Goal: Navigation & Orientation: Find specific page/section

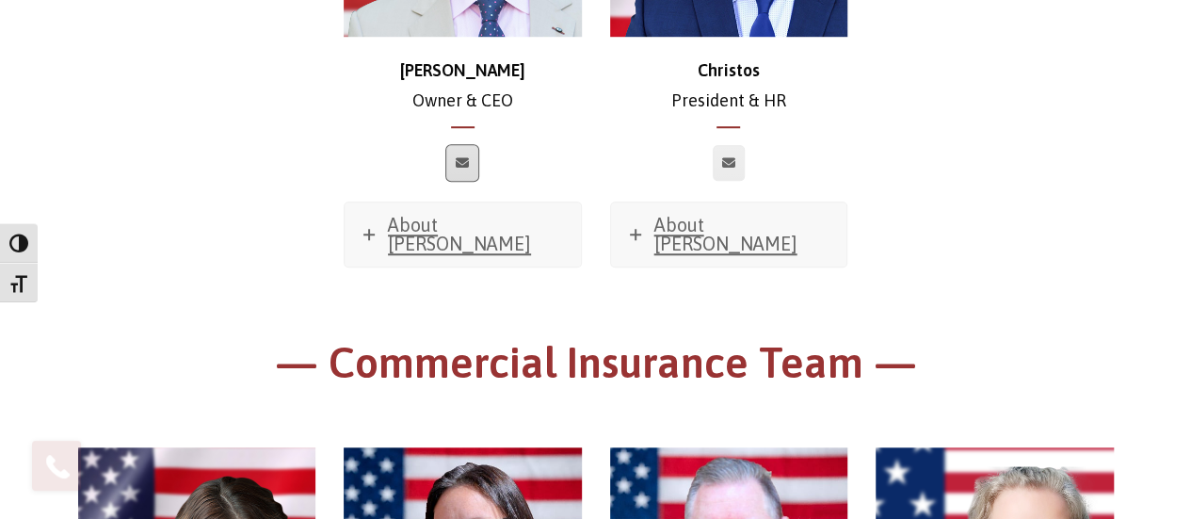
click at [458, 163] on icon at bounding box center [462, 162] width 13 height 11
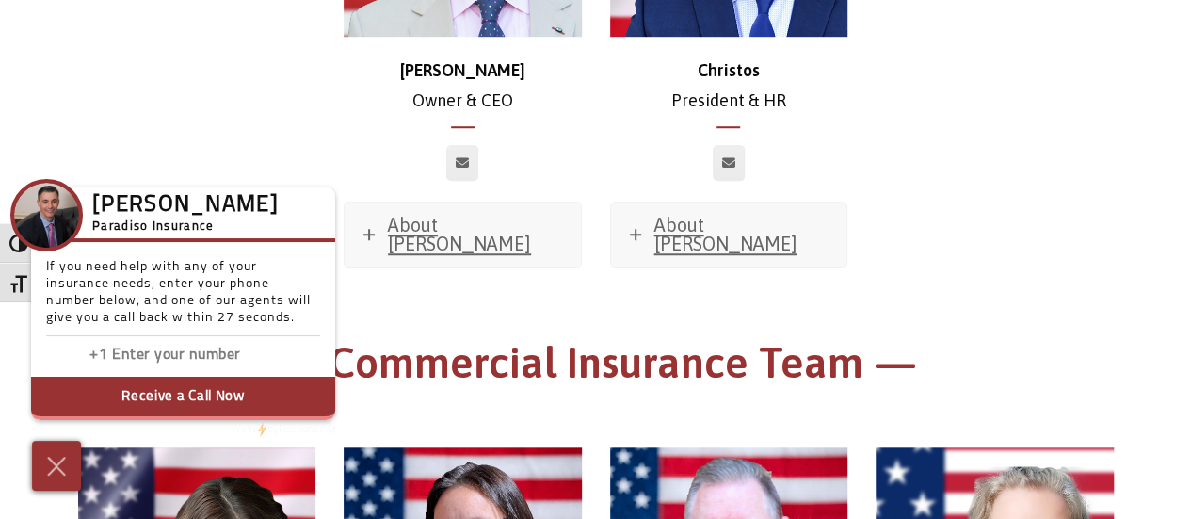
click at [199, 118] on div "Chris Owner & CEO About Chris Favorite Movie? Sweet Home Alabama Favorite Music…" at bounding box center [596, 67] width 1064 height 537
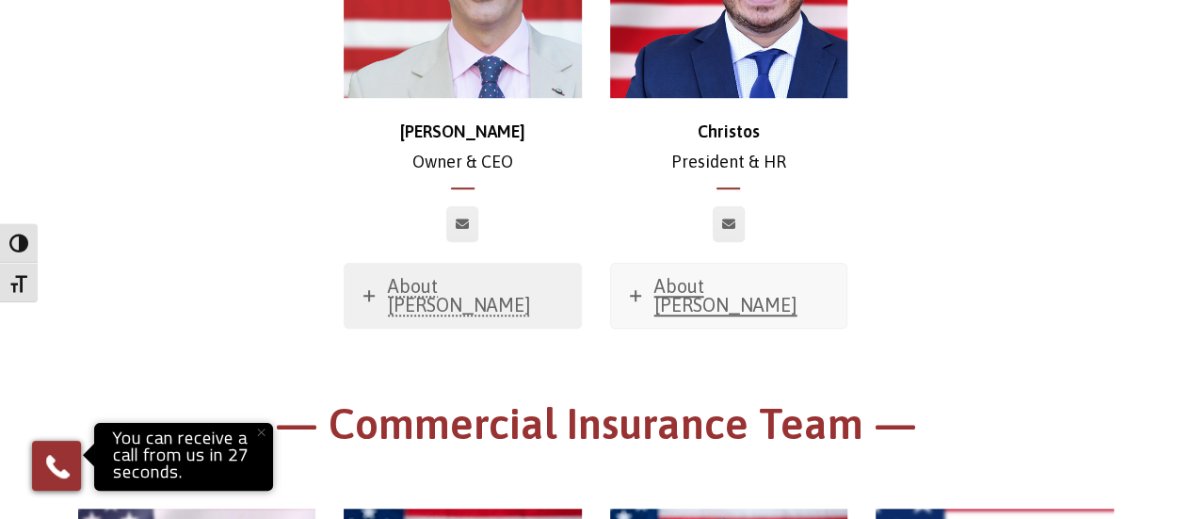
scroll to position [627, 0]
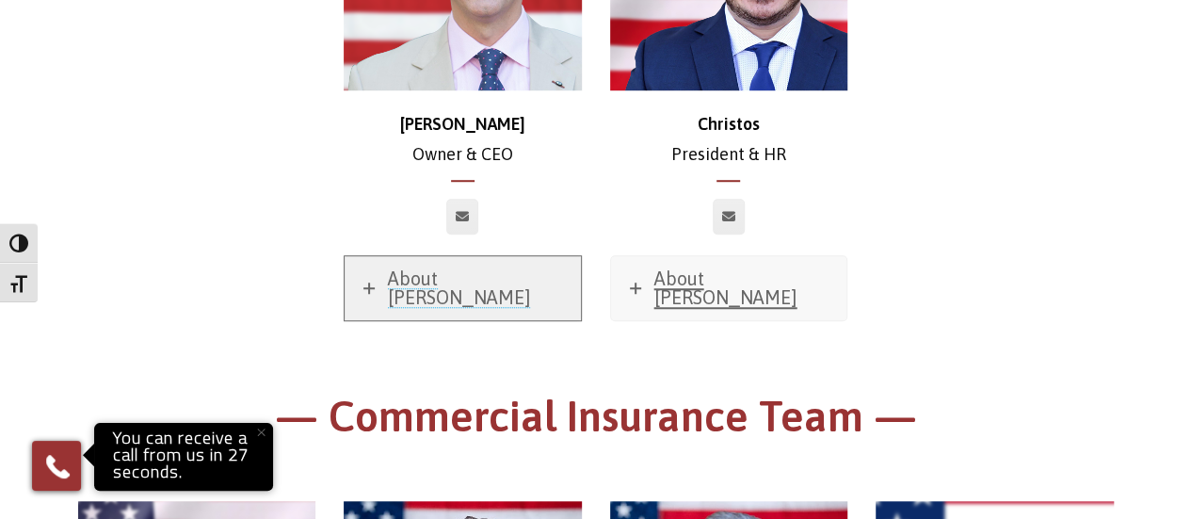
click at [416, 272] on span "About [PERSON_NAME]" at bounding box center [459, 287] width 143 height 40
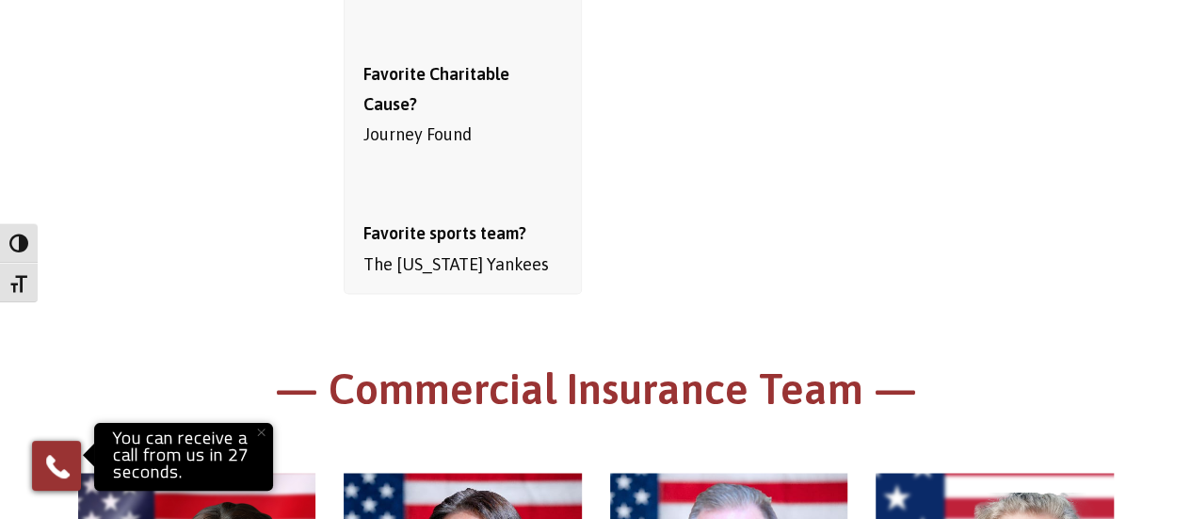
scroll to position [1380, 0]
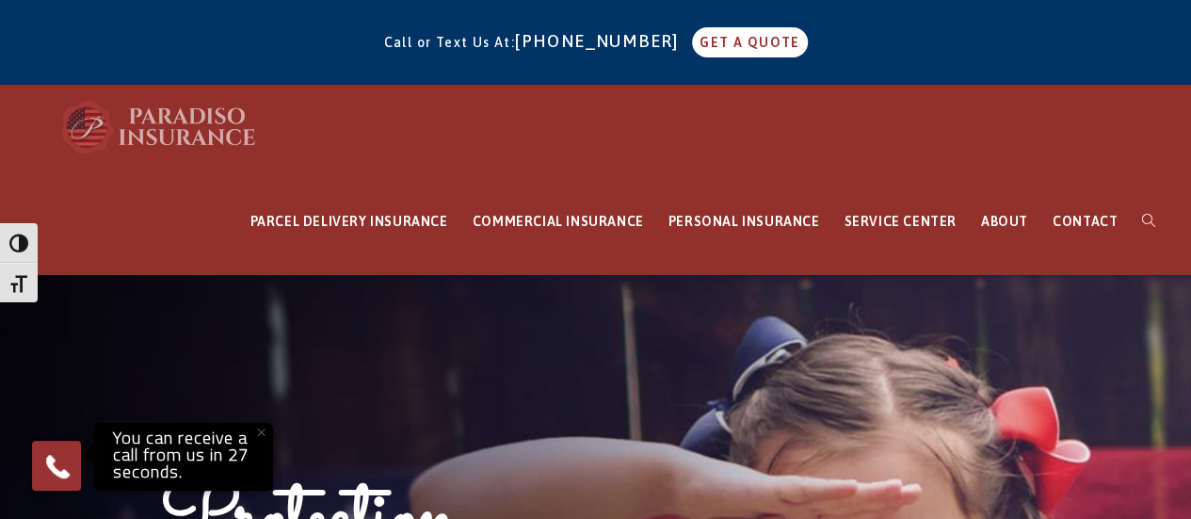
click at [166, 135] on img at bounding box center [159, 127] width 207 height 56
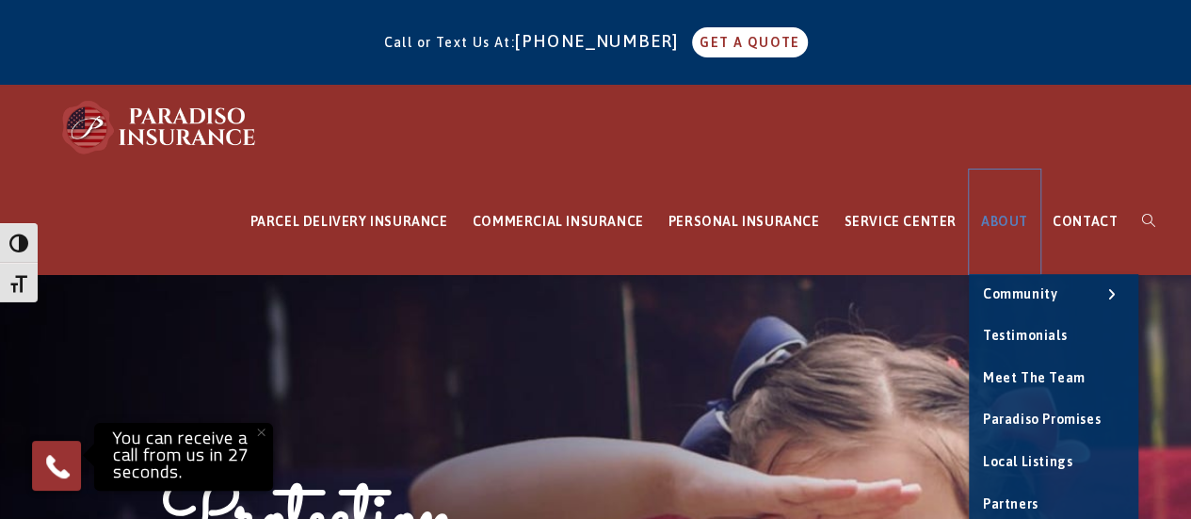
click at [1005, 233] on link "ABOUT" at bounding box center [1005, 221] width 72 height 105
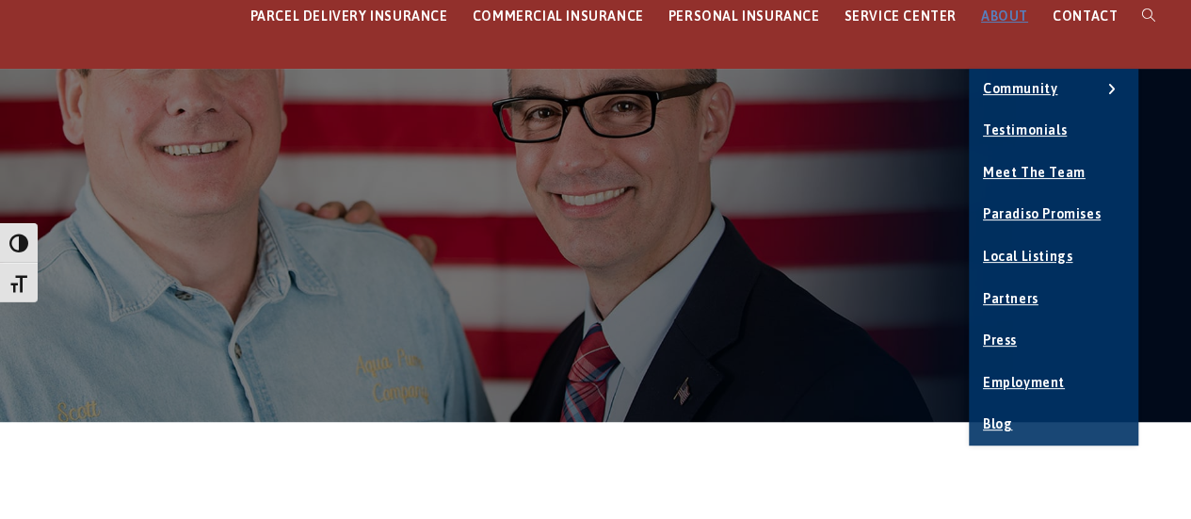
scroll to position [250, 0]
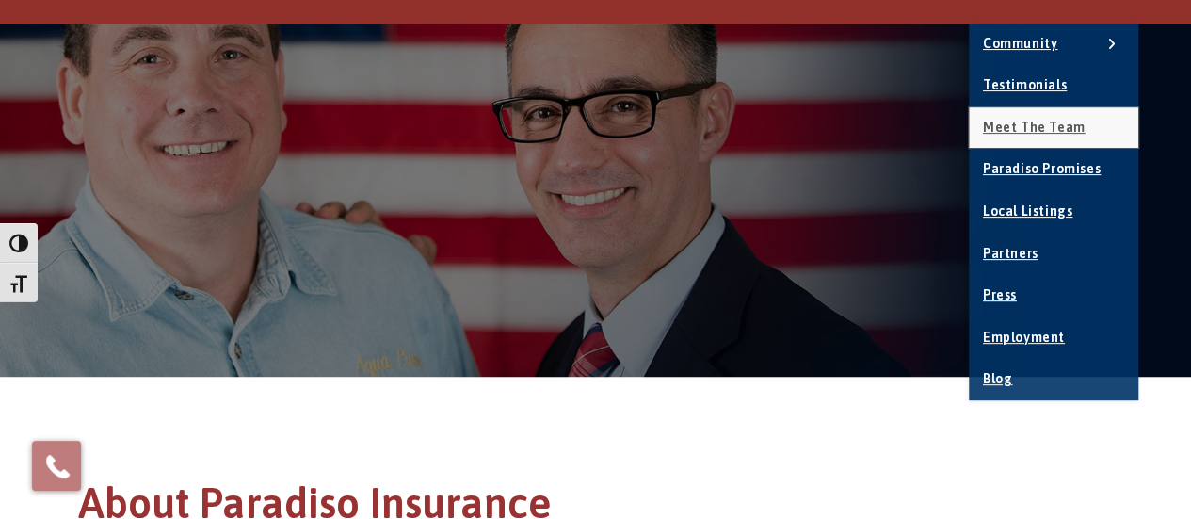
click at [1028, 129] on span "Meet the Team" at bounding box center [1034, 127] width 103 height 15
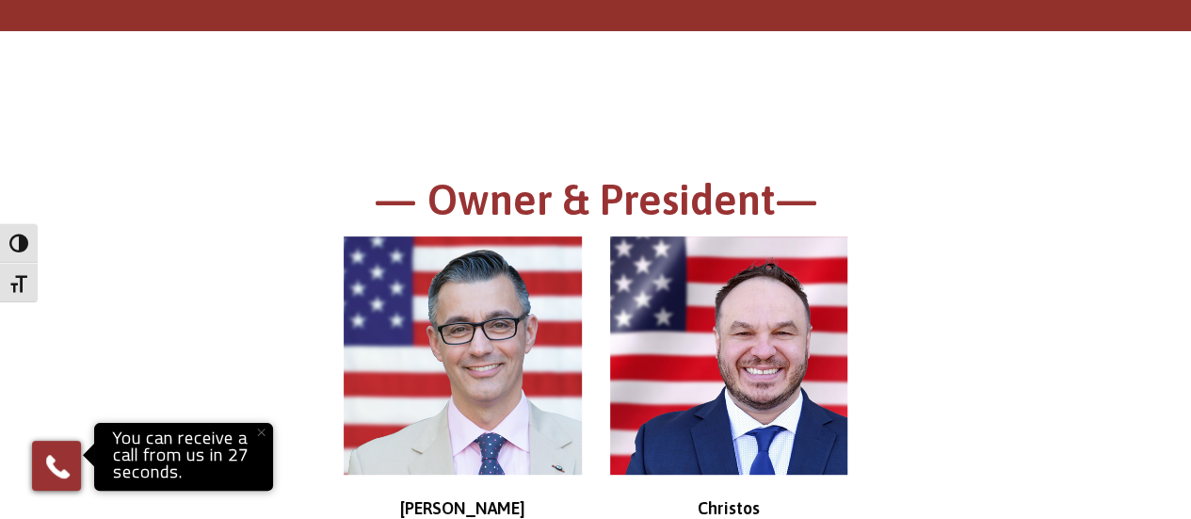
scroll to position [117, 0]
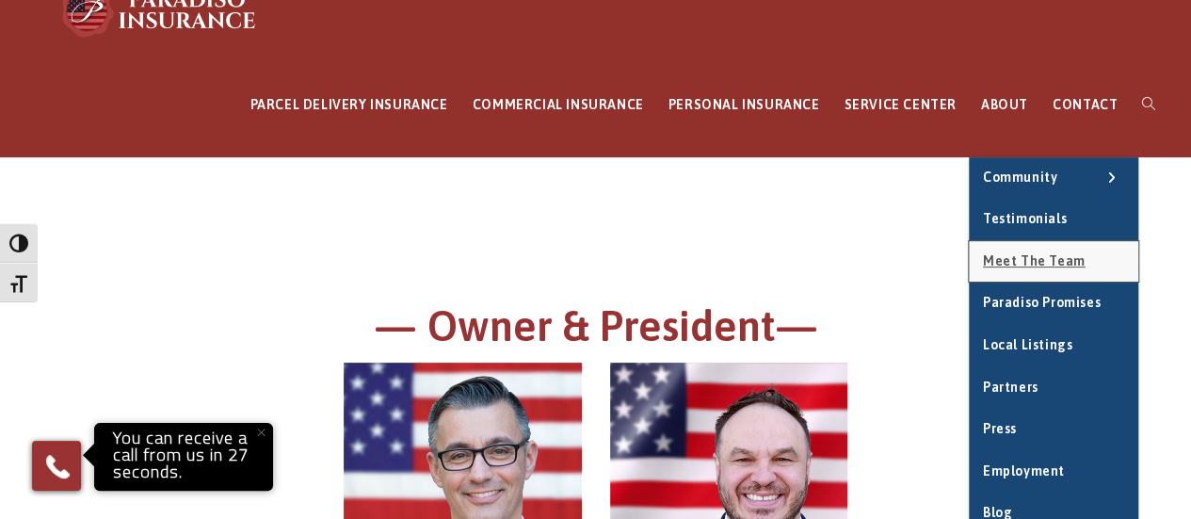
click at [1021, 253] on span "Meet the Team" at bounding box center [1034, 260] width 103 height 15
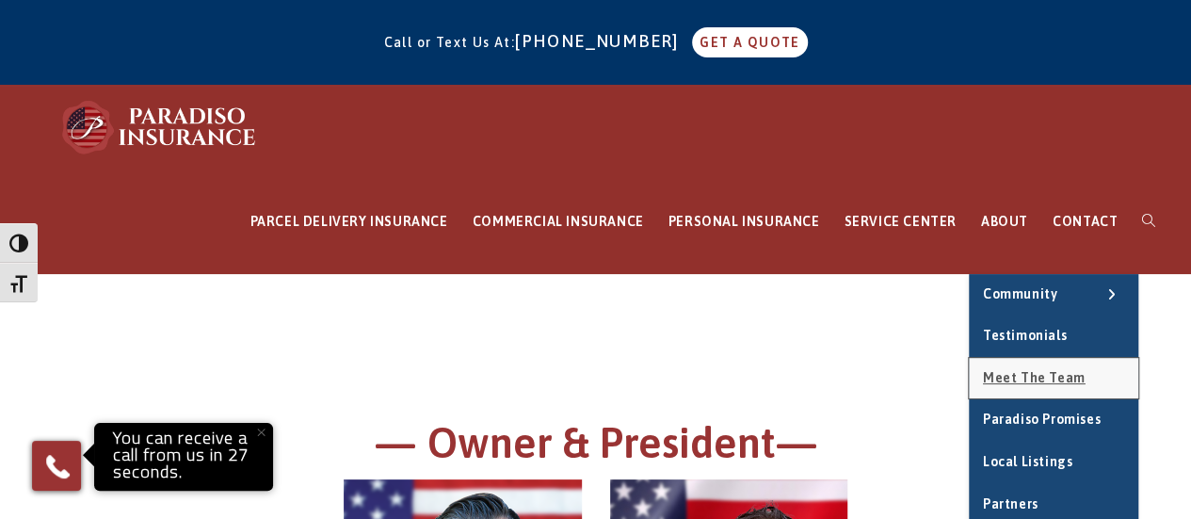
click at [1011, 379] on span "Meet the Team" at bounding box center [1034, 377] width 103 height 15
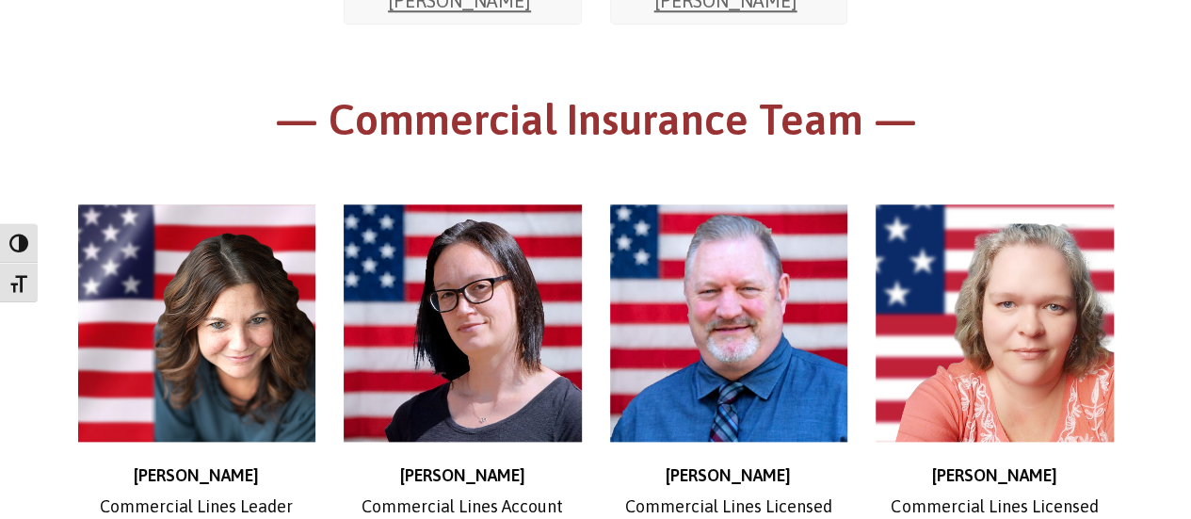
scroll to position [785, 0]
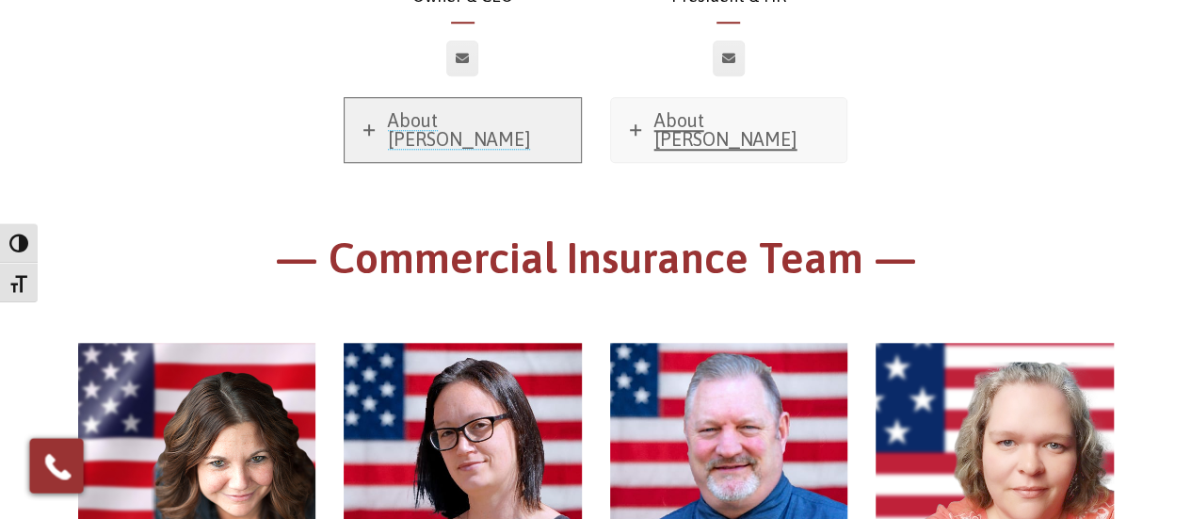
click at [443, 118] on span "About Chris" at bounding box center [459, 129] width 143 height 40
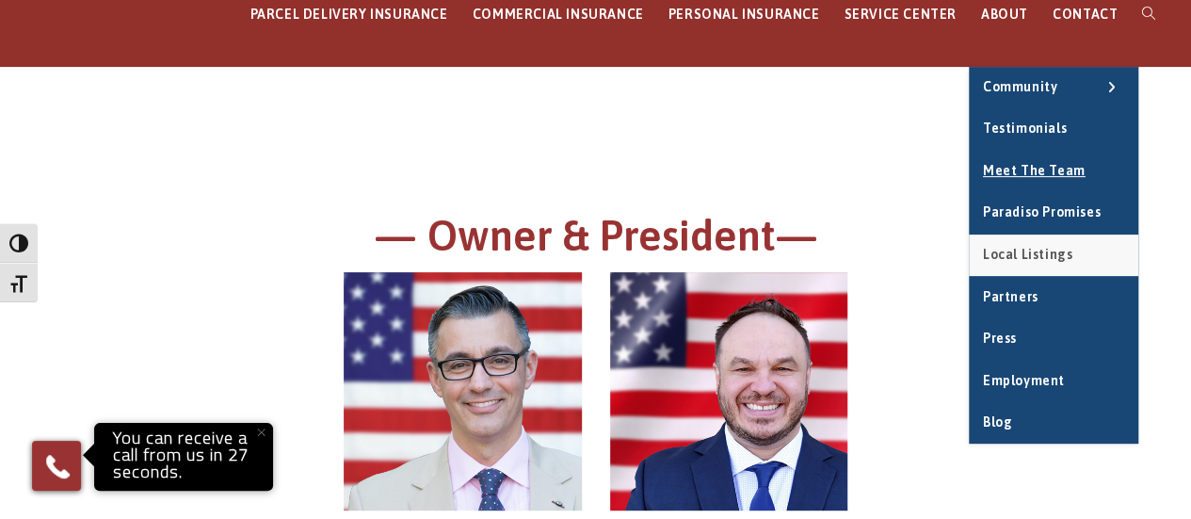
scroll to position [250, 0]
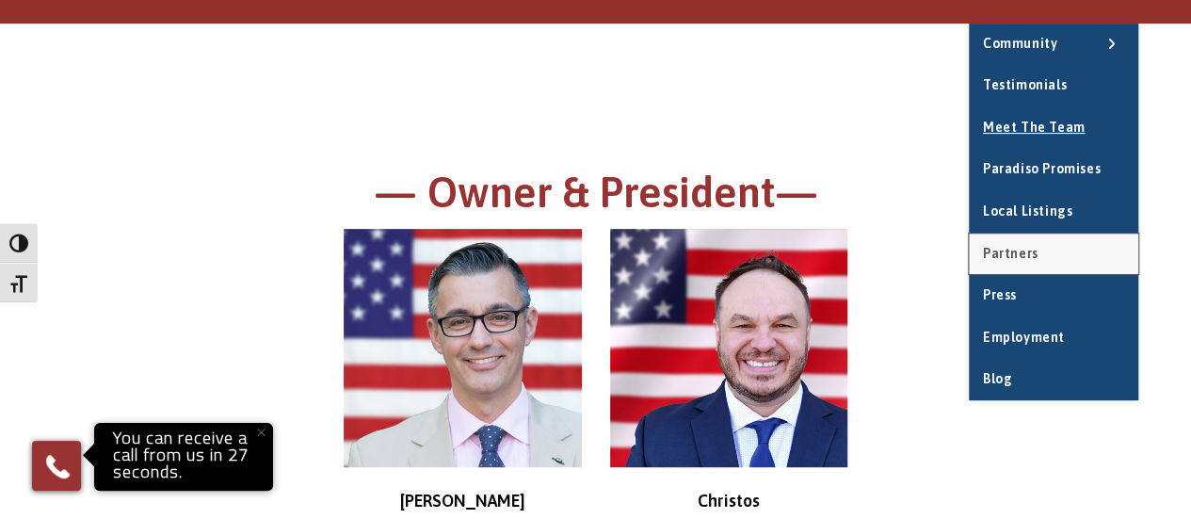
click at [1015, 255] on span "Partners" at bounding box center [1011, 253] width 56 height 15
